Goal: Task Accomplishment & Management: Manage account settings

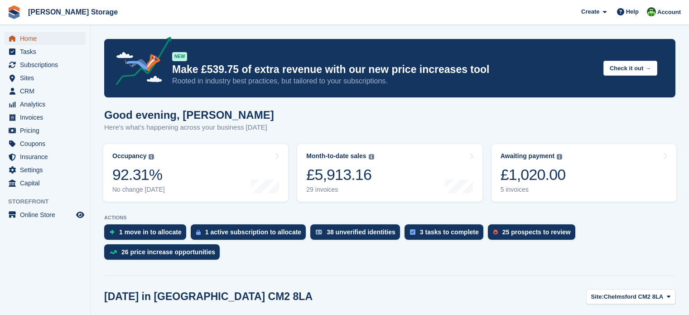
scroll to position [272, 0]
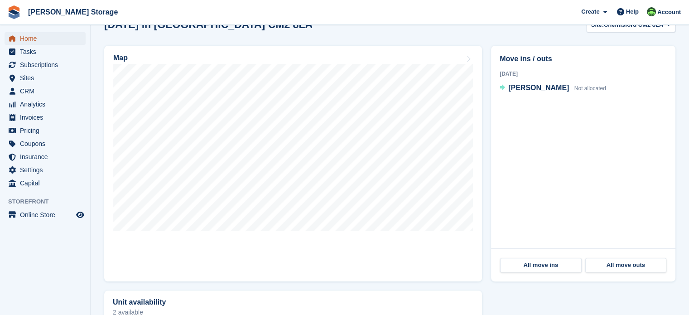
click at [41, 39] on span "Home" at bounding box center [47, 38] width 54 height 13
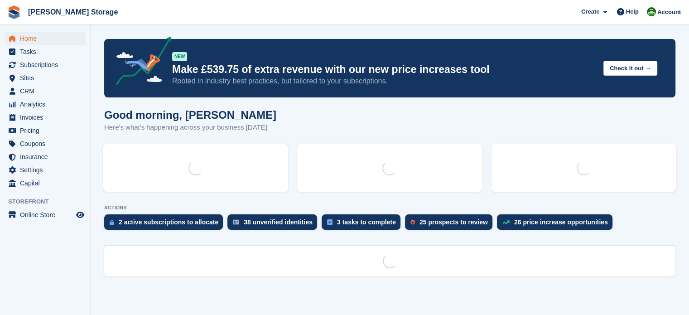
scroll to position [0, 0]
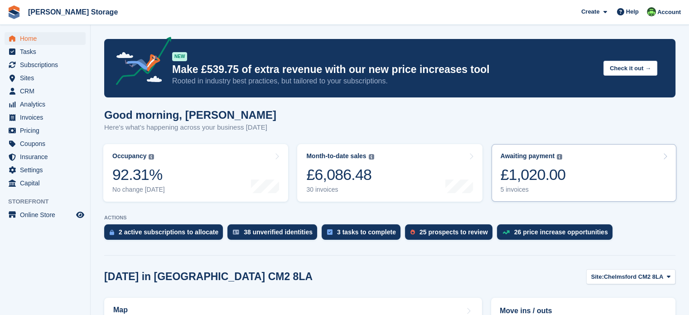
click at [549, 170] on div "£1,020.00" at bounding box center [533, 174] width 65 height 19
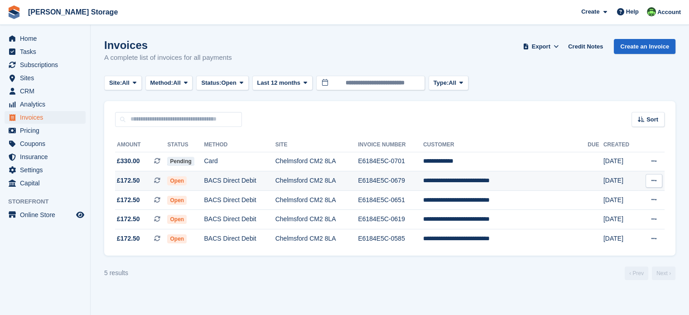
click at [652, 182] on icon at bounding box center [654, 181] width 5 height 6
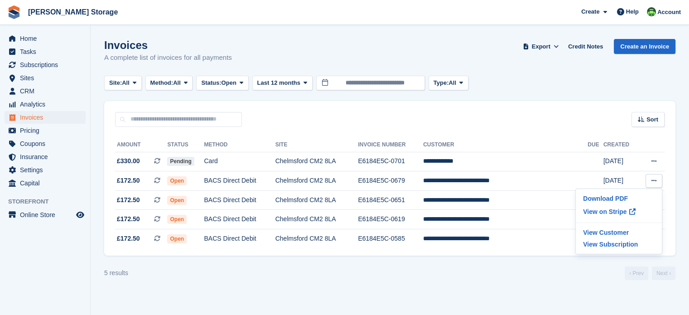
click at [511, 102] on div "Sort Sort by Date created Created (oldest first) Created (newest first)" at bounding box center [389, 114] width 571 height 26
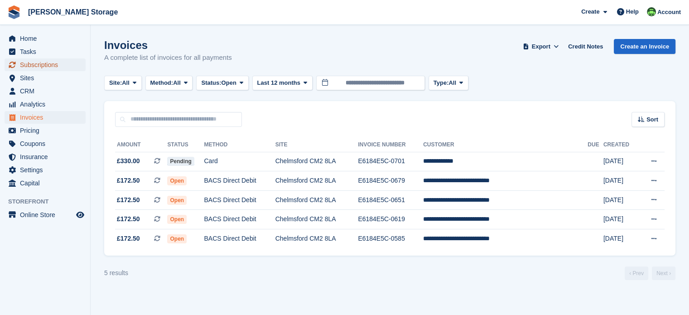
click at [42, 64] on span "Subscriptions" at bounding box center [47, 64] width 54 height 13
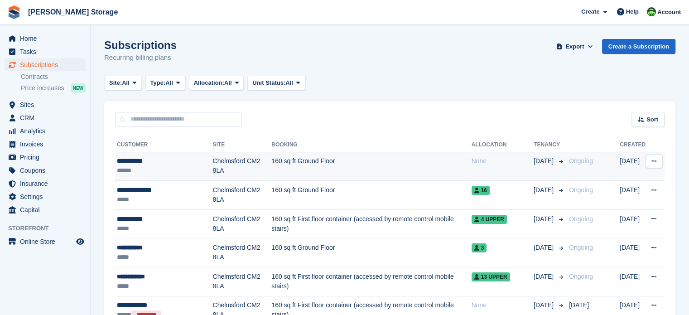
click at [151, 164] on div "**********" at bounding box center [165, 161] width 96 height 10
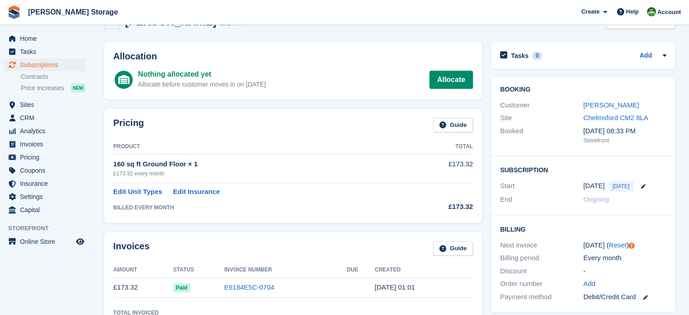
scroll to position [91, 0]
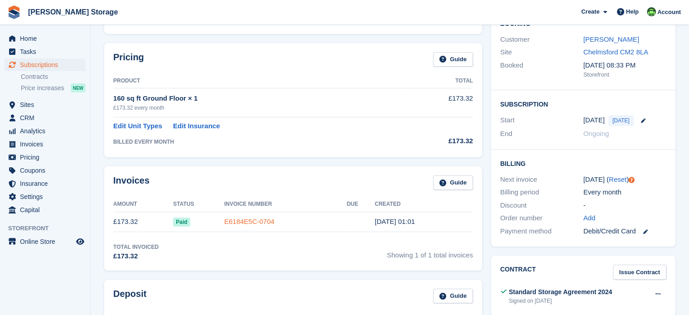
click at [246, 221] on link "E6184E5C-0704" at bounding box center [249, 222] width 50 height 8
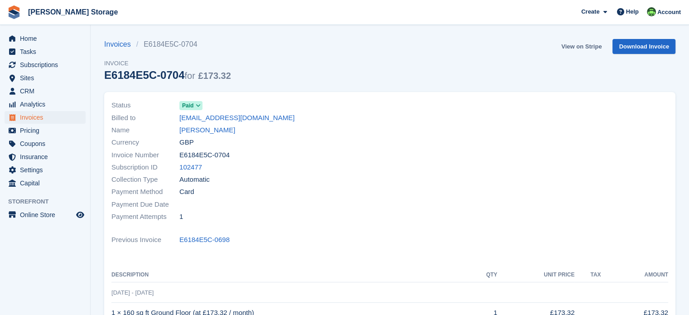
click at [594, 47] on link "View on Stripe" at bounding box center [582, 46] width 48 height 15
click at [228, 117] on link "[EMAIL_ADDRESS][DOMAIN_NAME]" at bounding box center [236, 118] width 115 height 10
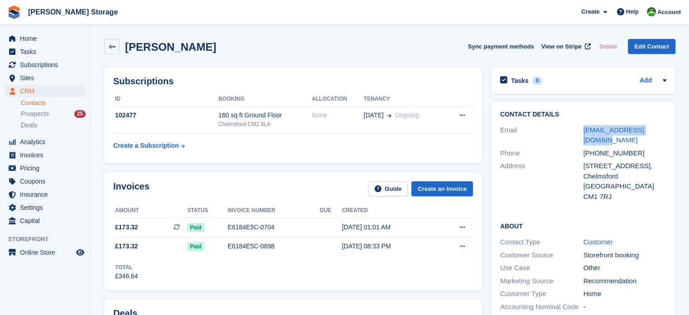
drag, startPoint x: 580, startPoint y: 130, endPoint x: 659, endPoint y: 128, distance: 79.3
click at [659, 128] on div "Email [EMAIL_ADDRESS][DOMAIN_NAME]" at bounding box center [583, 135] width 166 height 23
copy div "[EMAIL_ADDRESS][DOMAIN_NAME]"
